Goal: Task Accomplishment & Management: Use online tool/utility

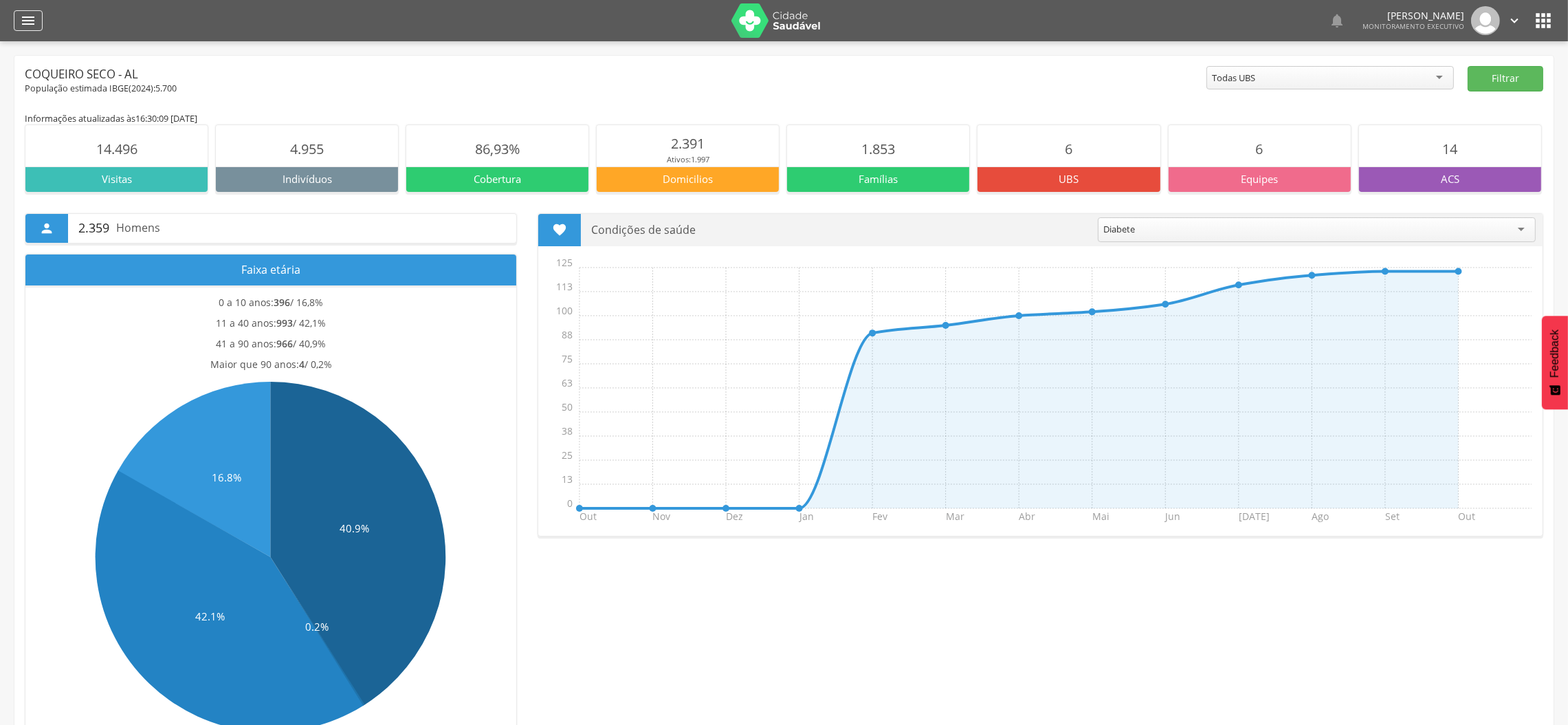
click at [34, 28] on icon "" at bounding box center [28, 21] width 17 height 17
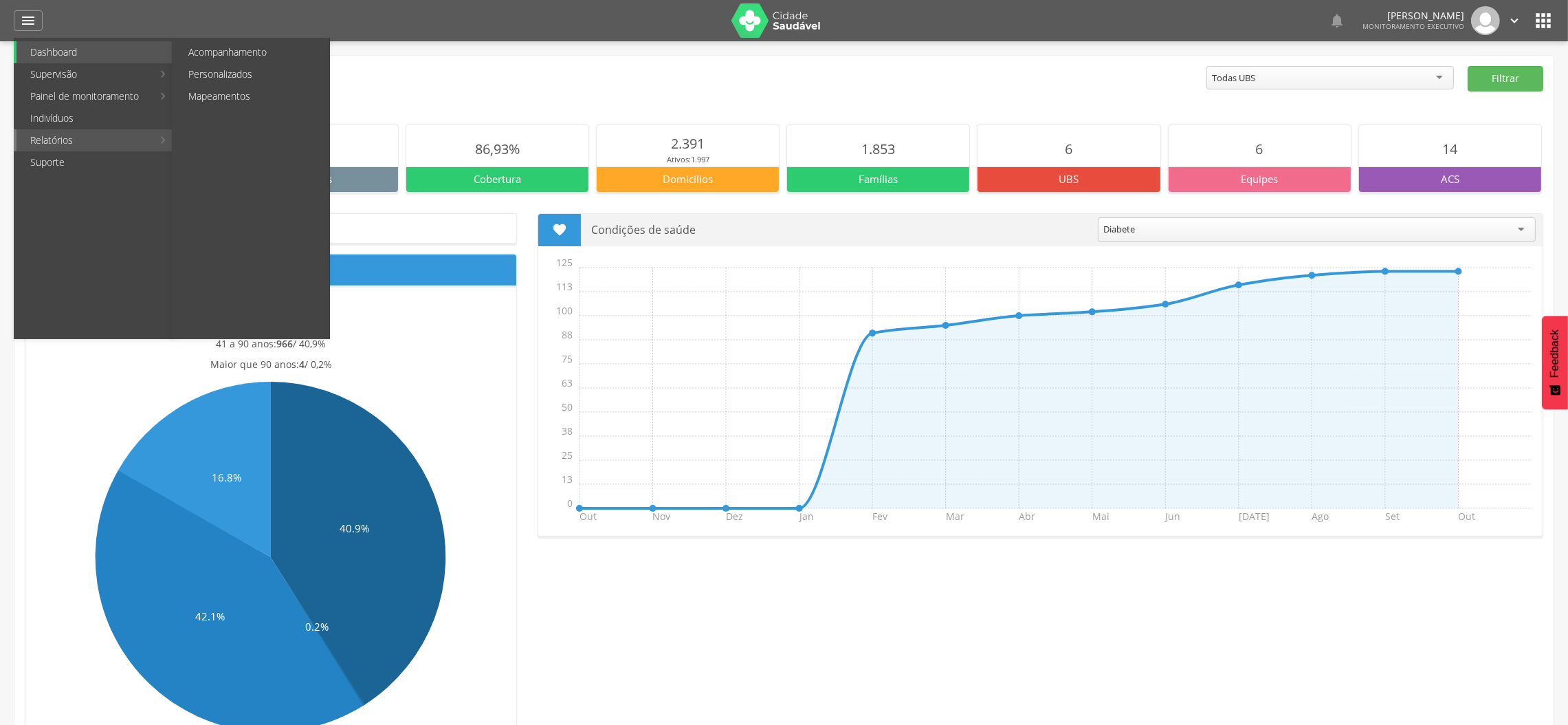
drag, startPoint x: 82, startPoint y: 139, endPoint x: 221, endPoint y: 110, distance: 142.0
click at [100, 138] on link "Relatórios" at bounding box center [84, 140] width 136 height 22
click at [232, 78] on link "Personalizados" at bounding box center [252, 74] width 154 height 22
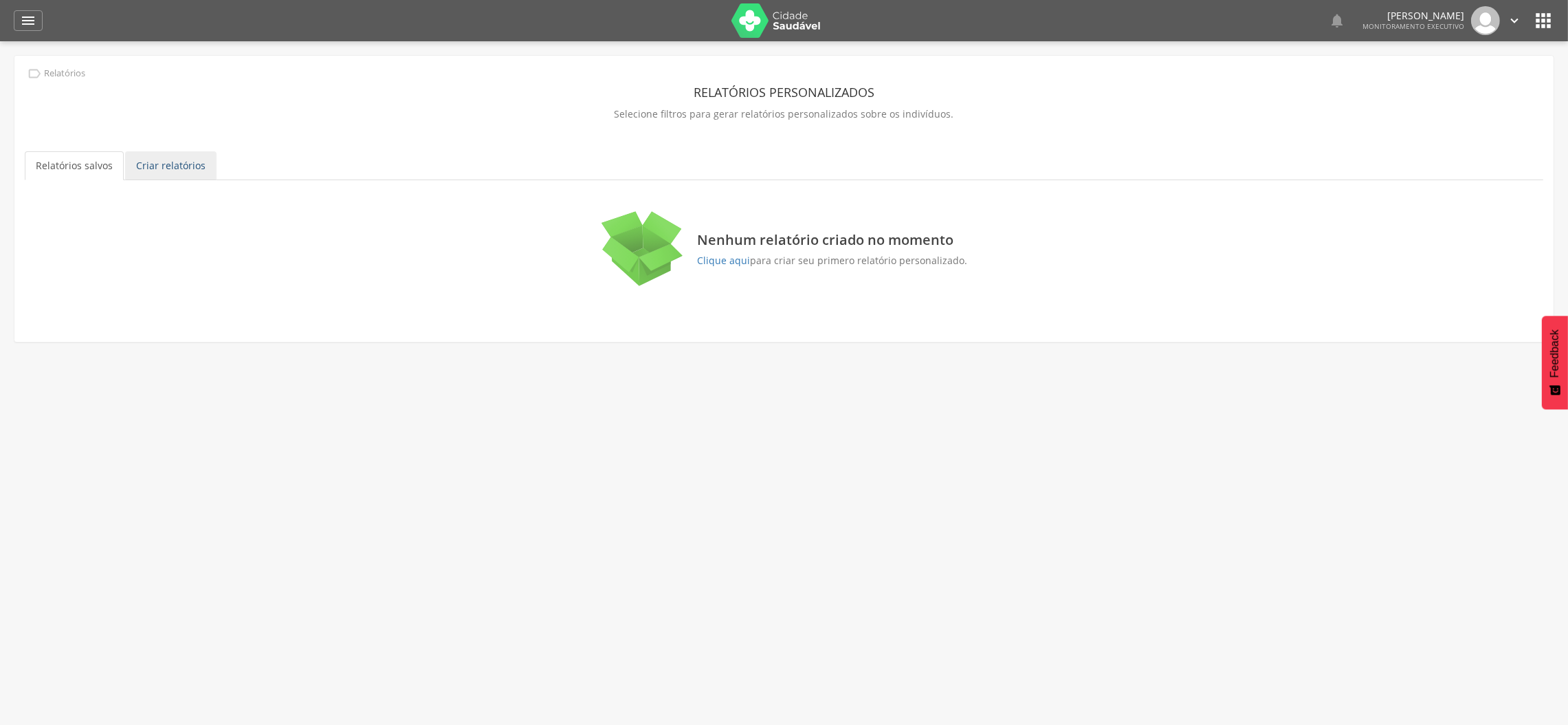
click at [196, 164] on link "Criar relatórios" at bounding box center [170, 166] width 91 height 29
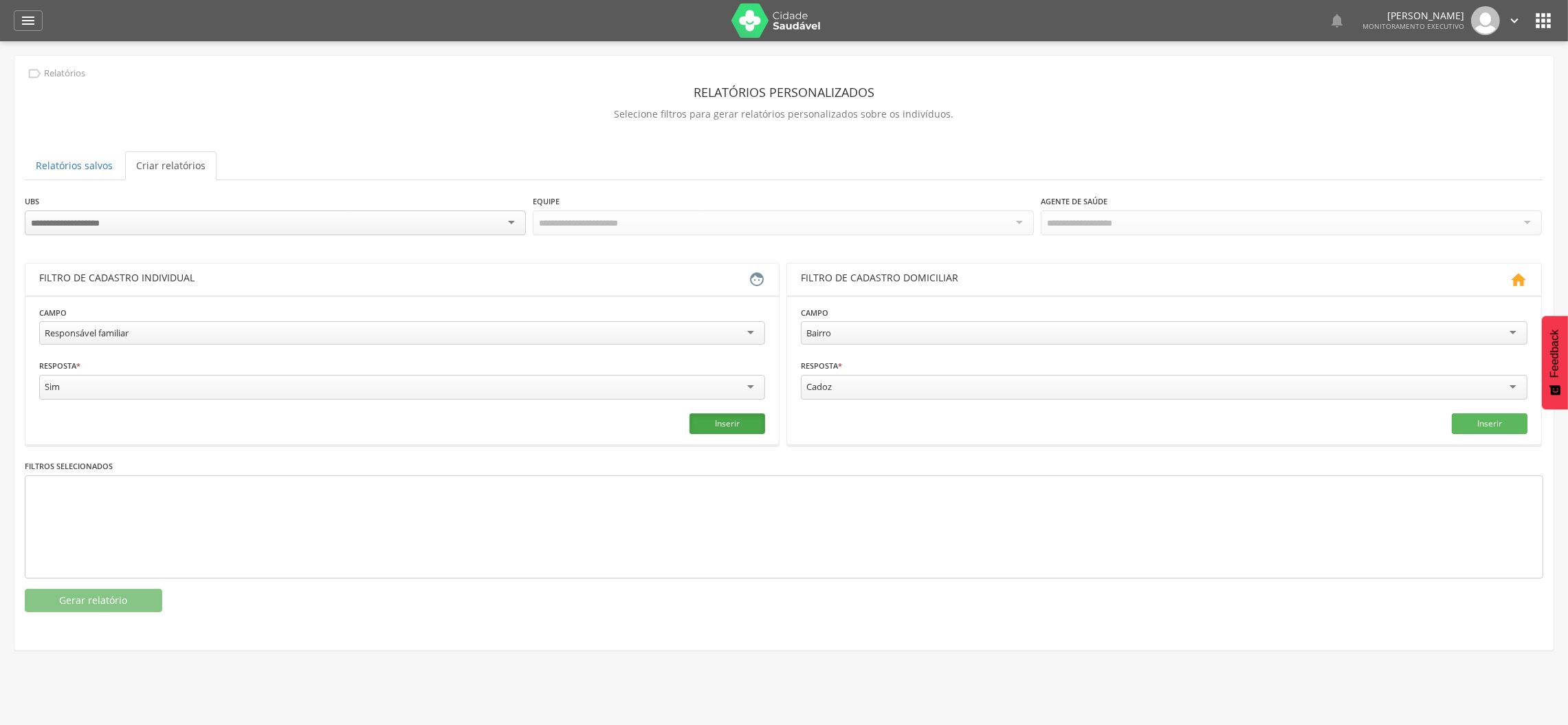
click at [739, 416] on button "Inserir" at bounding box center [727, 423] width 75 height 21
click at [118, 612] on div "**********" at bounding box center [784, 339] width 1539 height 567
click at [117, 604] on button "Gerar relatório" at bounding box center [94, 600] width 138 height 24
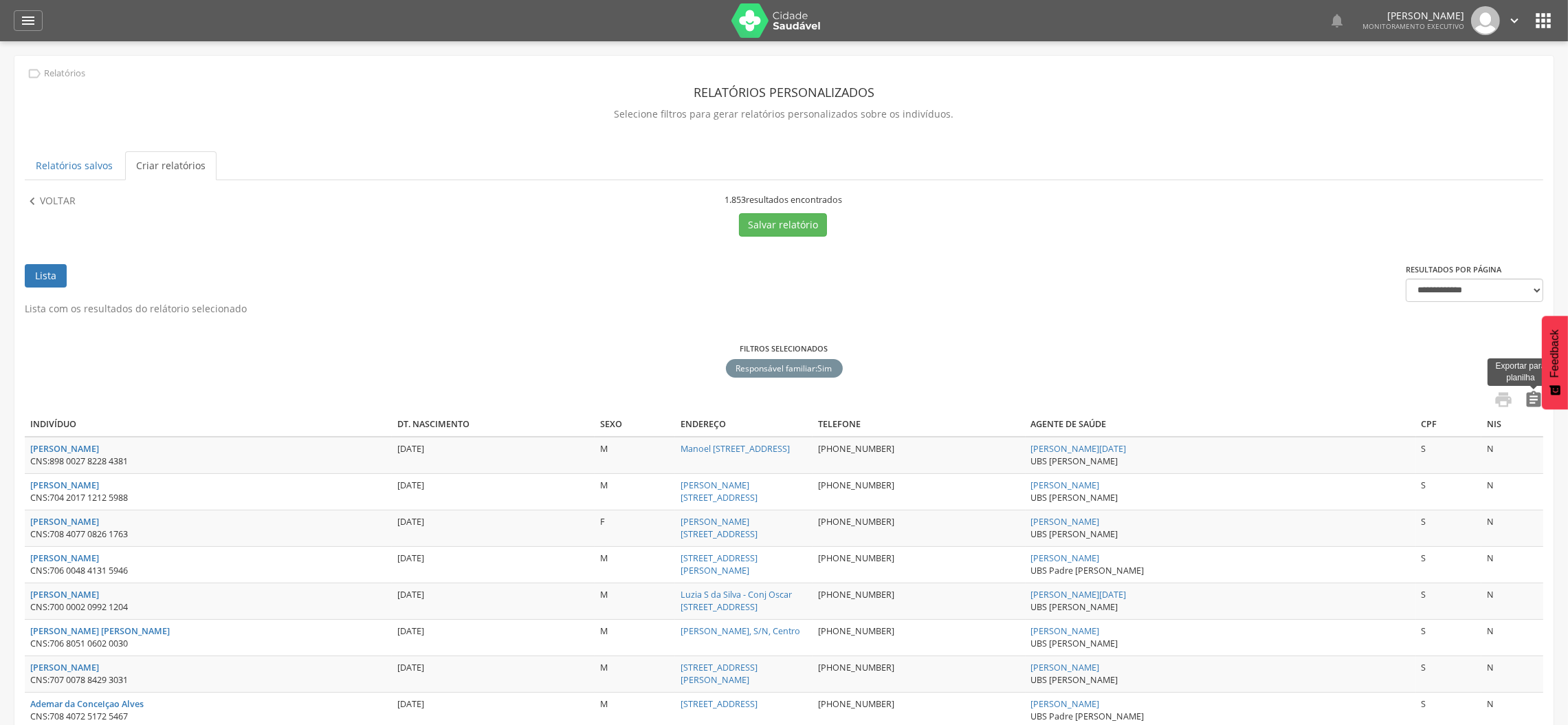
click at [1535, 408] on icon "" at bounding box center [1533, 399] width 19 height 19
click at [56, 172] on link "Relatórios salvos" at bounding box center [75, 166] width 99 height 29
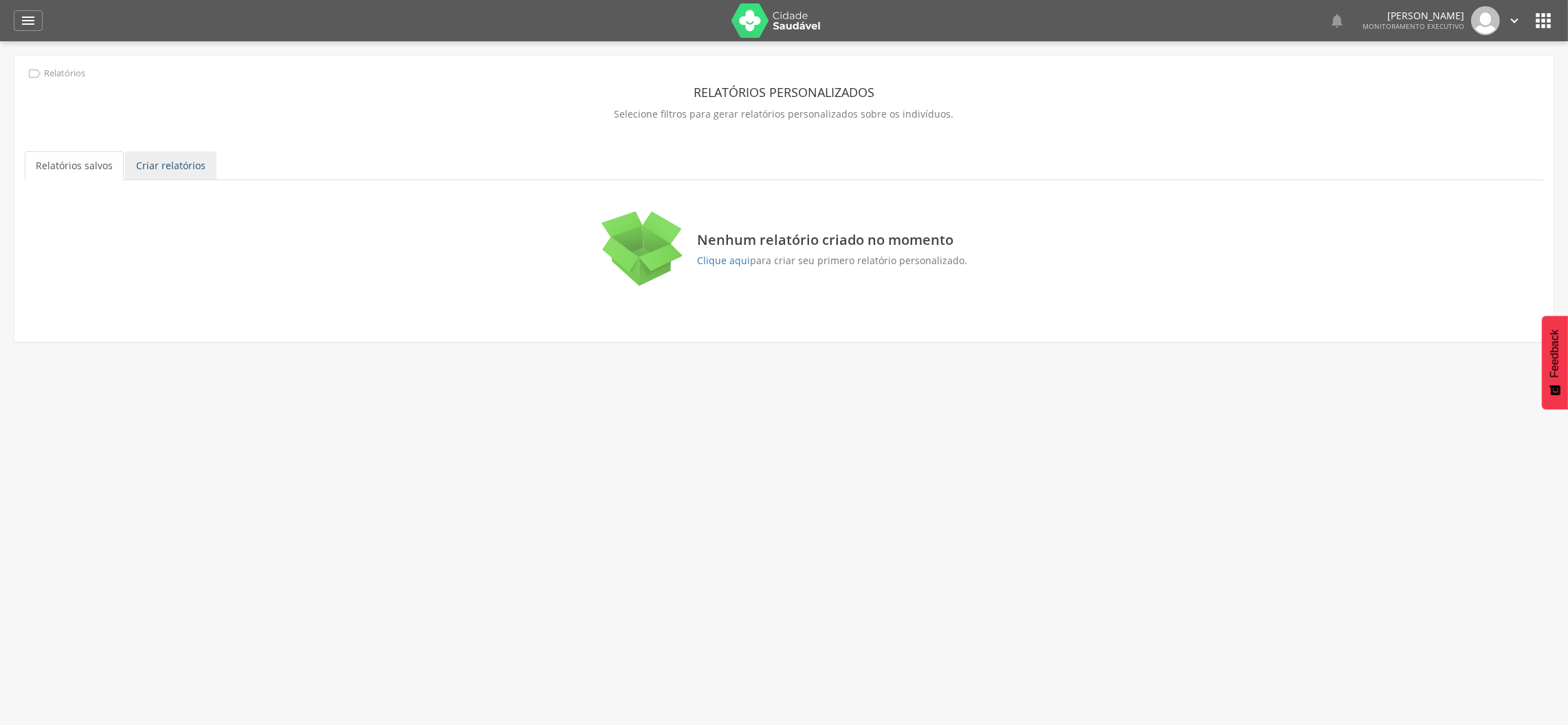
click at [183, 167] on link "Criar relatórios" at bounding box center [170, 166] width 91 height 29
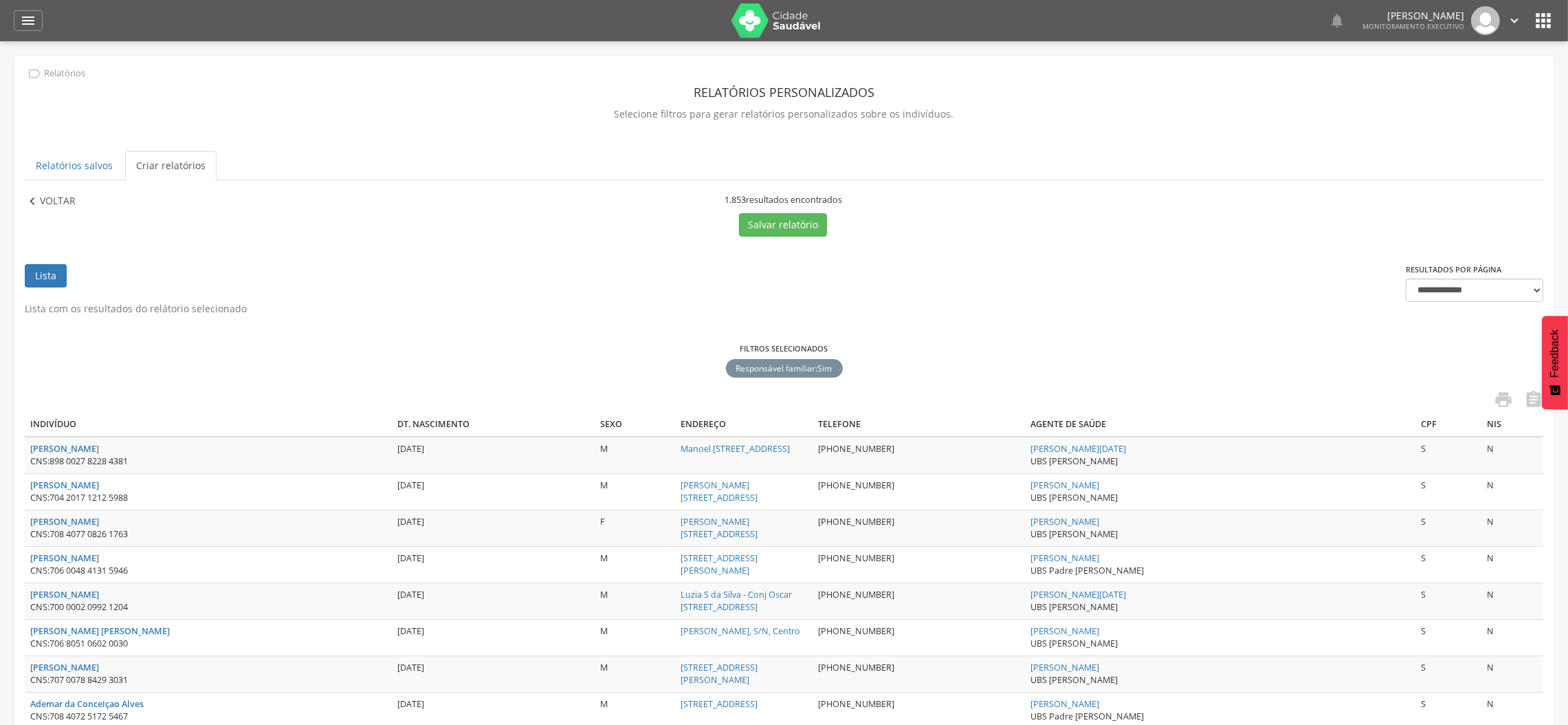
click at [43, 194] on p "Voltar" at bounding box center [57, 202] width 36 height 15
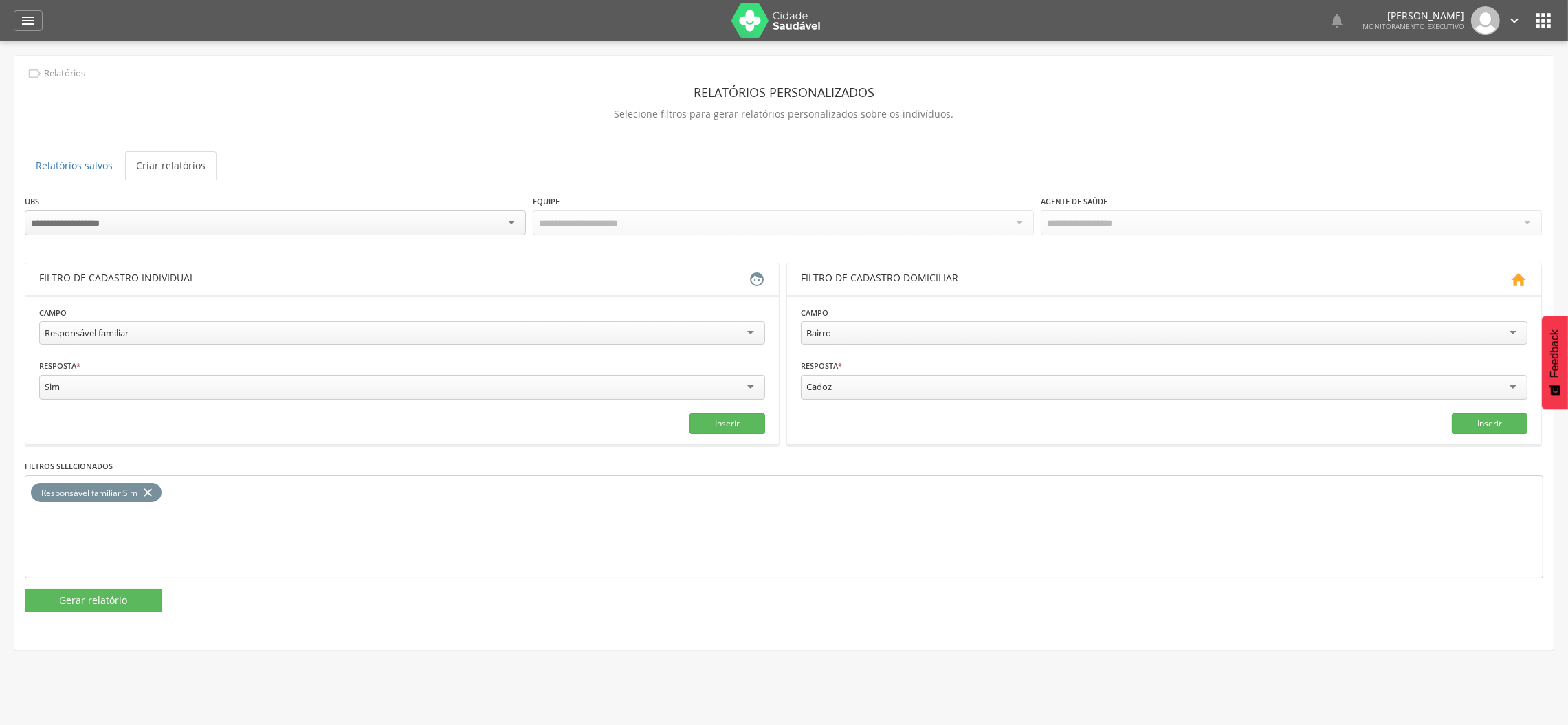
click at [152, 493] on icon "close" at bounding box center [148, 492] width 14 height 20
click at [187, 329] on div "Responsável familiar" at bounding box center [402, 332] width 725 height 24
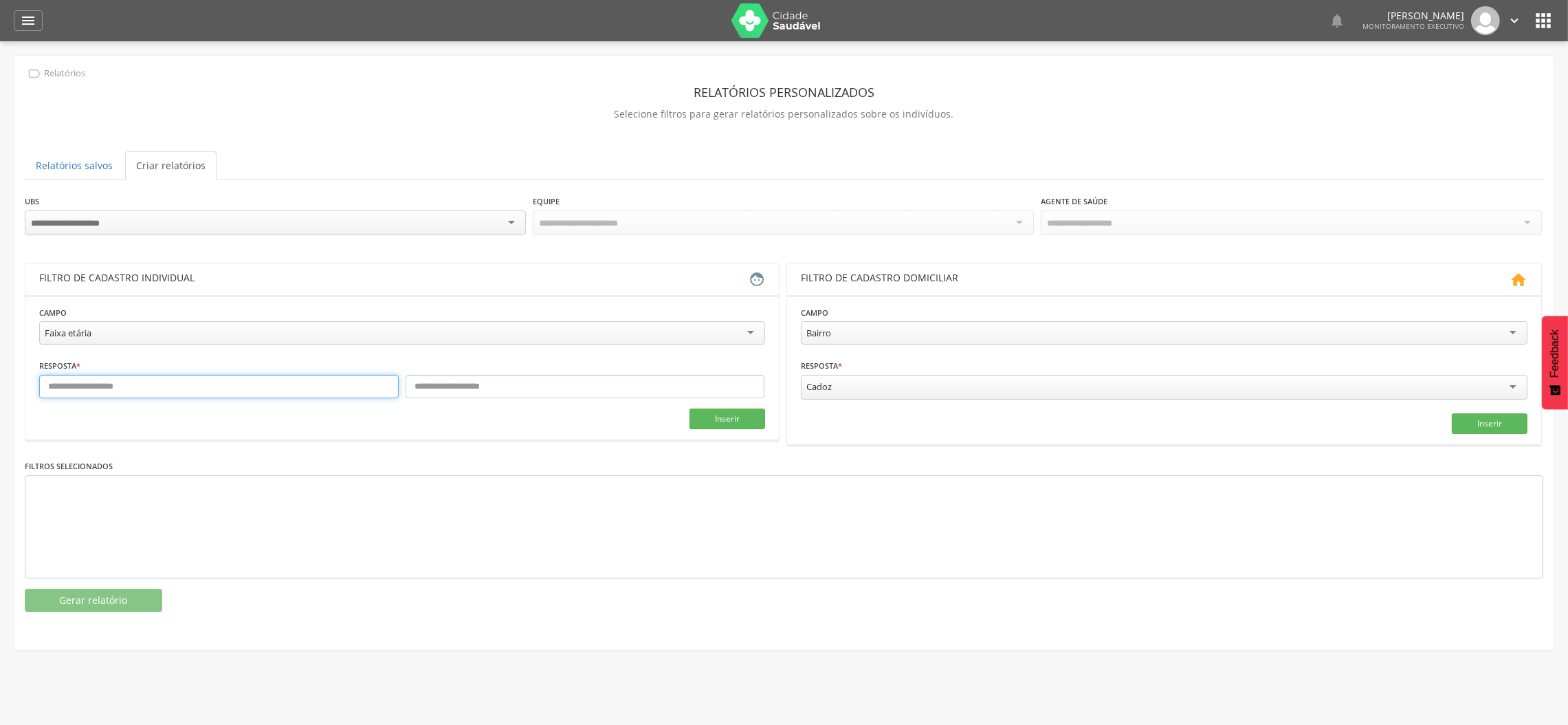
click at [303, 388] on input "text" at bounding box center [219, 386] width 360 height 24
type input "*"
click at [554, 394] on input "text" at bounding box center [585, 386] width 360 height 24
type input "***"
click at [725, 420] on button "Inserir" at bounding box center [727, 418] width 75 height 21
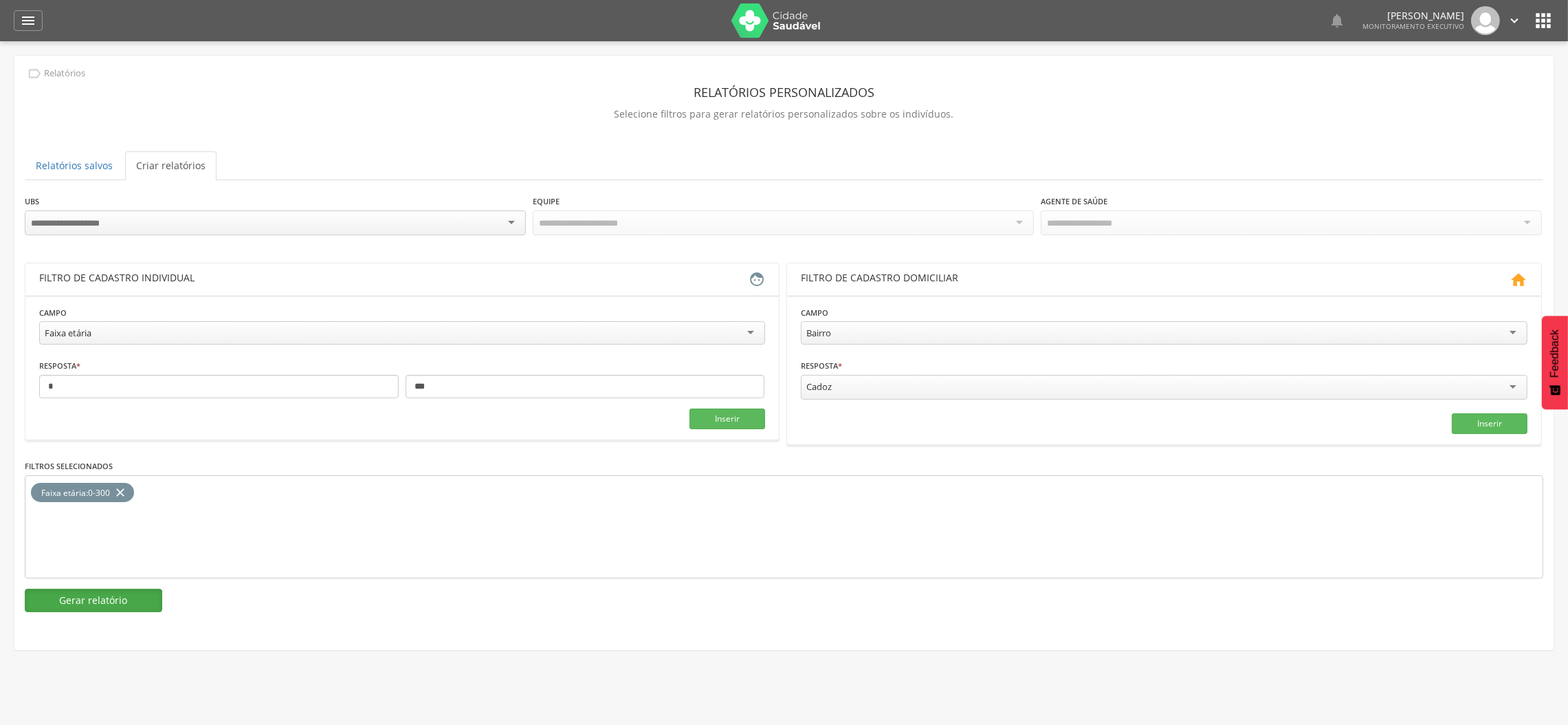
click at [132, 593] on button "Gerar relatório" at bounding box center [94, 600] width 138 height 24
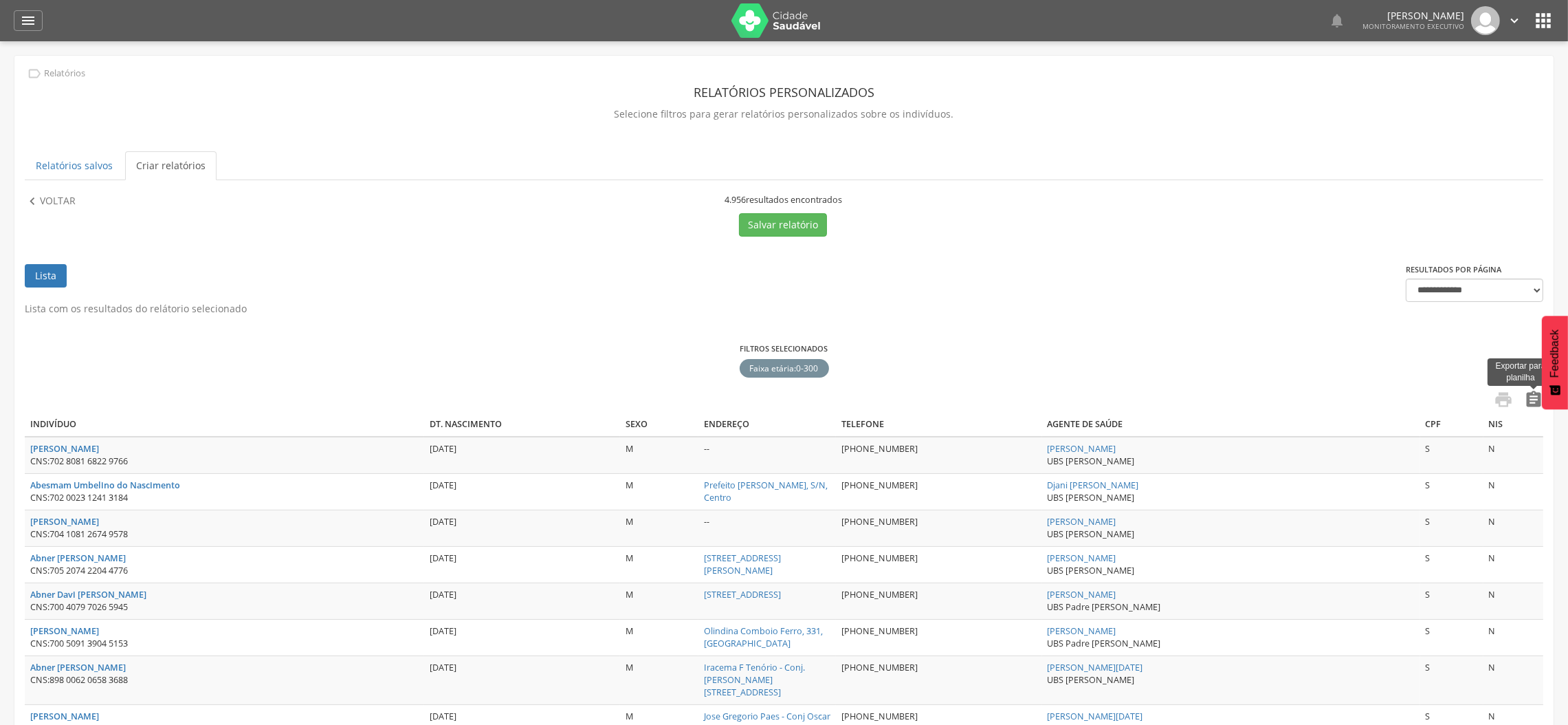
click at [1535, 405] on icon "" at bounding box center [1533, 399] width 19 height 19
